Goal: Navigation & Orientation: Find specific page/section

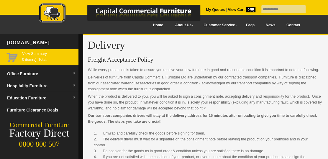
click at [29, 57] on span "View Summary 0 item(s), Total:" at bounding box center [49, 56] width 54 height 11
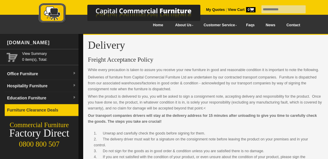
click at [28, 108] on link "Furniture Clearance Deals" at bounding box center [42, 110] width 74 height 12
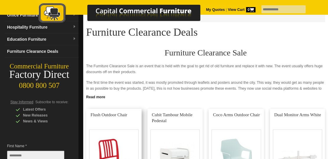
scroll to position [118, 0]
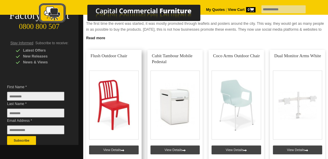
click at [102, 50] on link at bounding box center [113, 106] width 55 height 113
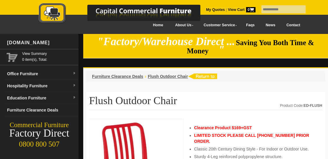
click at [145, 26] on div at bounding box center [125, 13] width 206 height 32
click at [146, 25] on link at bounding box center [125, 14] width 206 height 23
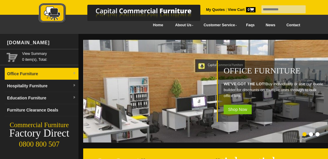
click at [73, 73] on img at bounding box center [74, 74] width 4 height 4
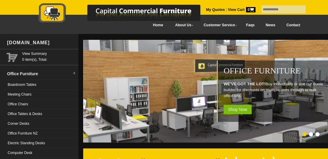
click at [244, 76] on div "Office Furniture WE'VE GOT THE LOT! Buy individually or use our quote builder f…" at bounding box center [274, 90] width 114 height 61
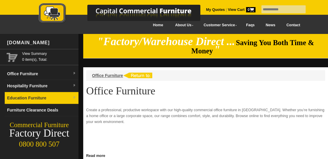
click at [6, 98] on link "Education Furniture" at bounding box center [42, 98] width 74 height 12
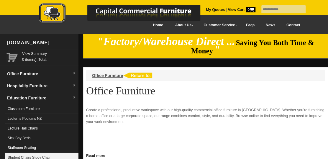
click at [24, 155] on link "Student Chairs Study Chair" at bounding box center [42, 158] width 74 height 10
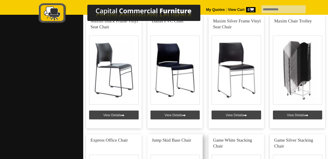
scroll to position [471, 0]
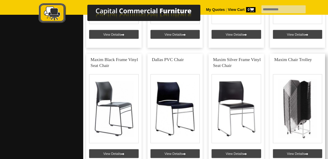
click at [292, 53] on link at bounding box center [297, 109] width 55 height 113
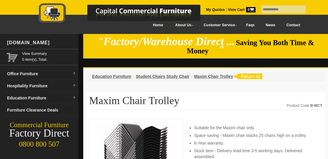
click at [248, 73] on img at bounding box center [247, 76] width 29 height 6
click at [143, 27] on div at bounding box center [125, 13] width 206 height 32
click at [145, 24] on img at bounding box center [125, 14] width 206 height 22
